Goal: Obtain resource: Obtain resource

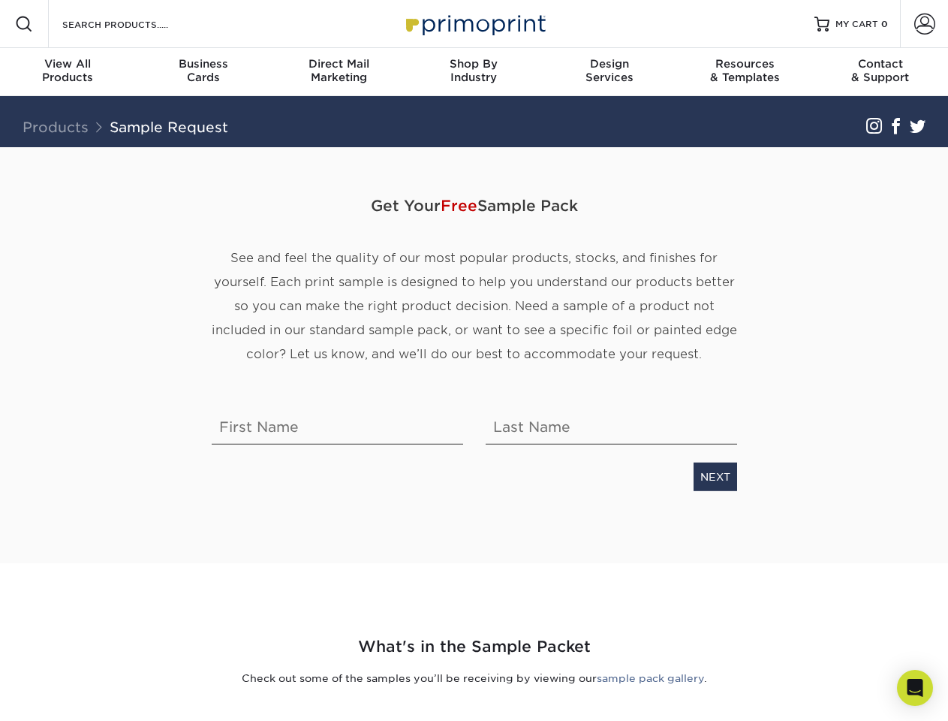
click at [474, 360] on span "See and feel the quality of our most popular products, stocks, and finishes for…" at bounding box center [475, 306] width 526 height 110
click at [24, 24] on span at bounding box center [24, 24] width 18 height 18
click at [924, 24] on span at bounding box center [924, 24] width 21 height 21
click at [68, 72] on div "View All Products" at bounding box center [67, 70] width 135 height 27
click at [203, 72] on div "Business Cards" at bounding box center [202, 70] width 135 height 27
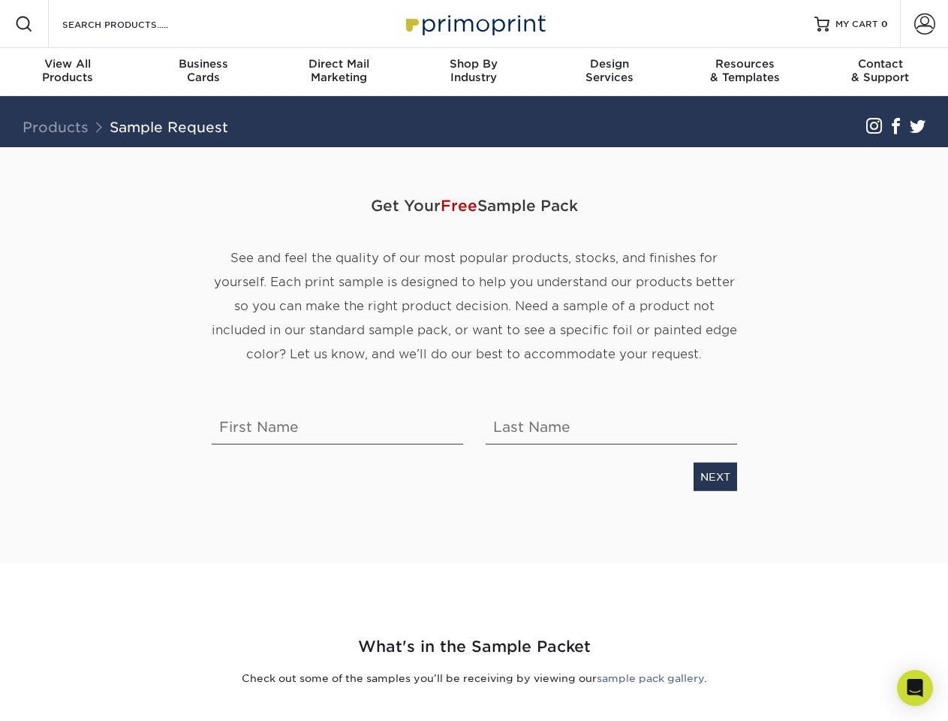
click at [339, 72] on div "Direct Mail Marketing" at bounding box center [338, 70] width 135 height 27
click at [474, 72] on div "Shop By Industry" at bounding box center [473, 70] width 135 height 27
click at [610, 72] on div "Design Services" at bounding box center [609, 70] width 135 height 27
click at [745, 72] on div "Resources & Templates" at bounding box center [744, 70] width 135 height 27
click at [881, 72] on div "Contact & Support" at bounding box center [880, 70] width 135 height 27
